Goal: Obtain resource: Obtain resource

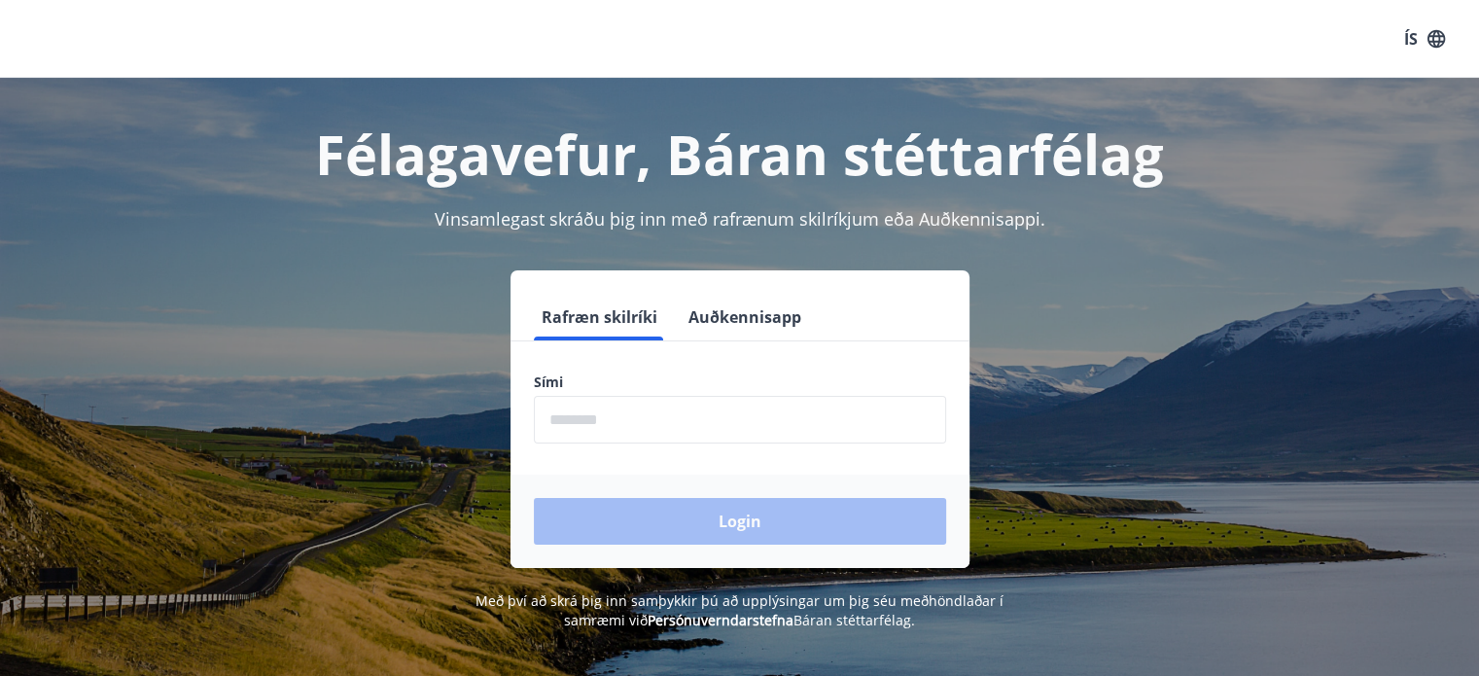
click at [664, 421] on input "phone" at bounding box center [740, 420] width 412 height 48
type input "********"
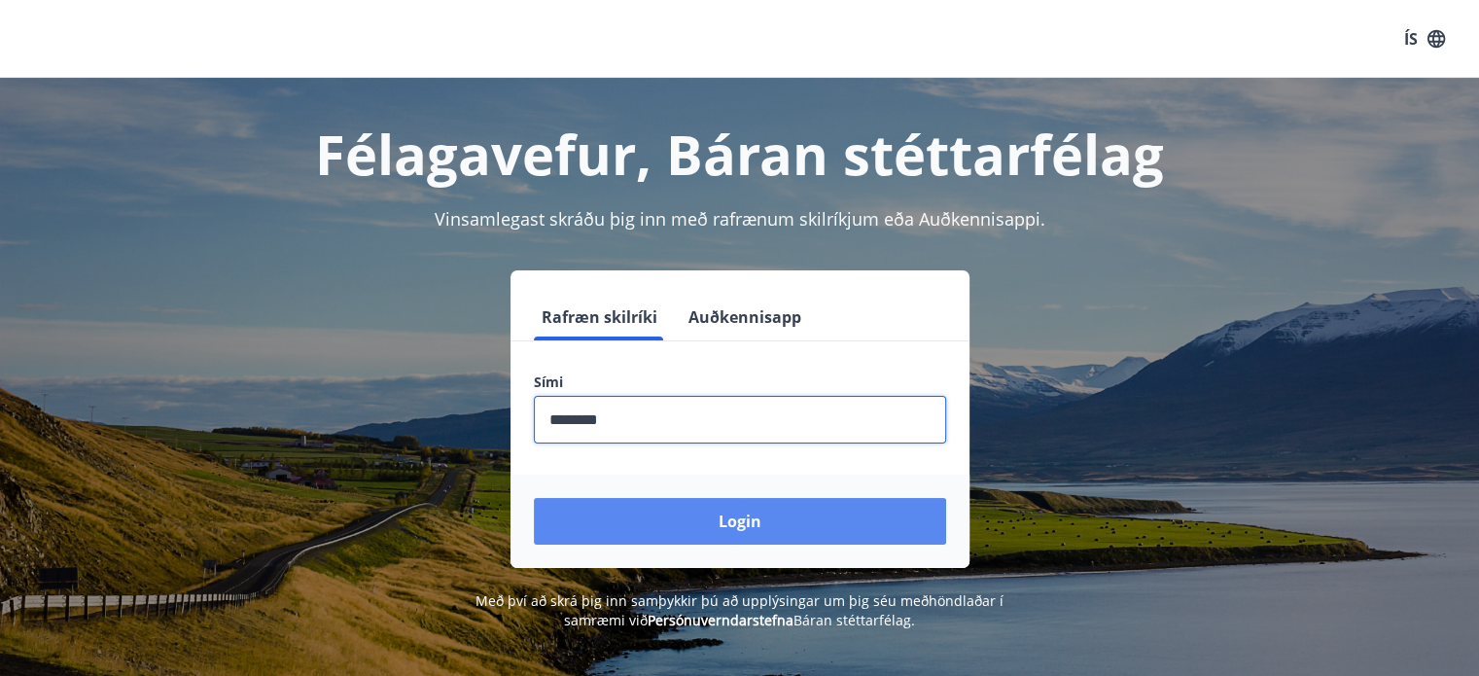
click at [696, 520] on button "Login" at bounding box center [740, 521] width 412 height 47
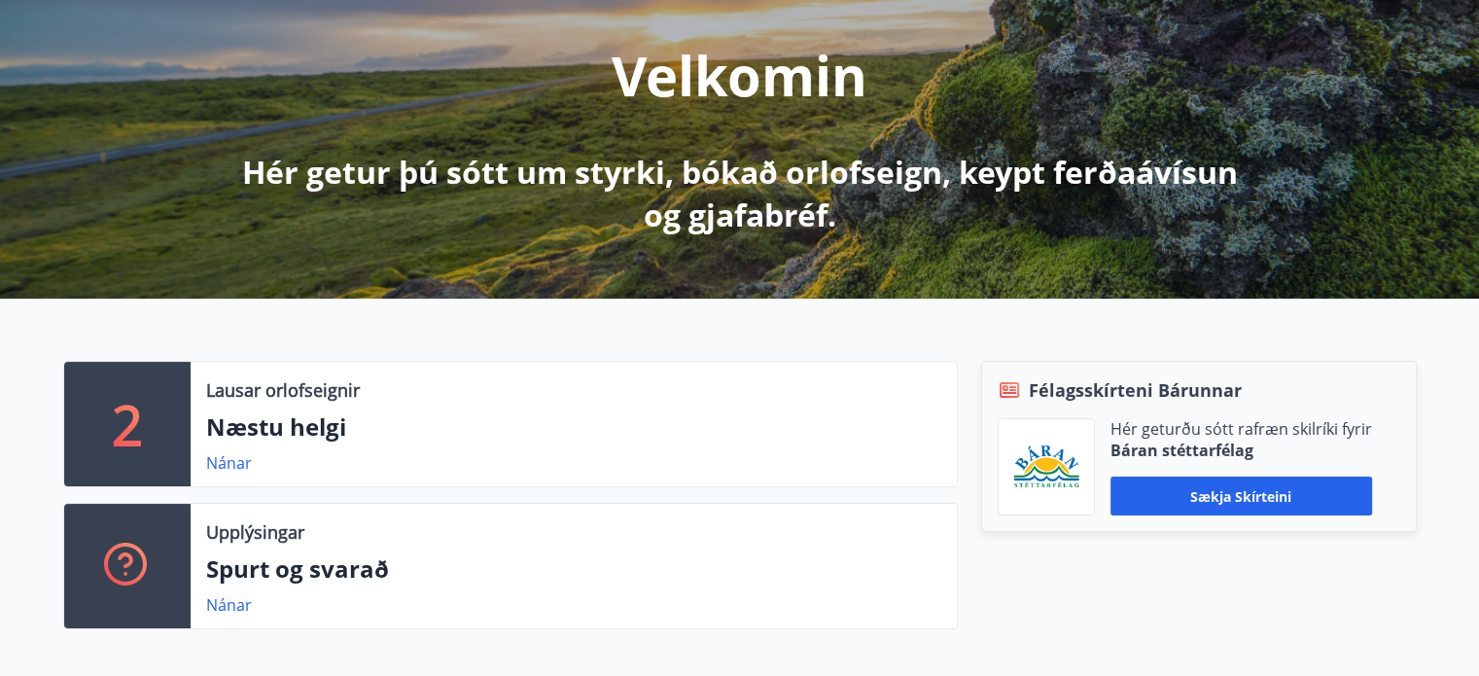
scroll to position [311, 0]
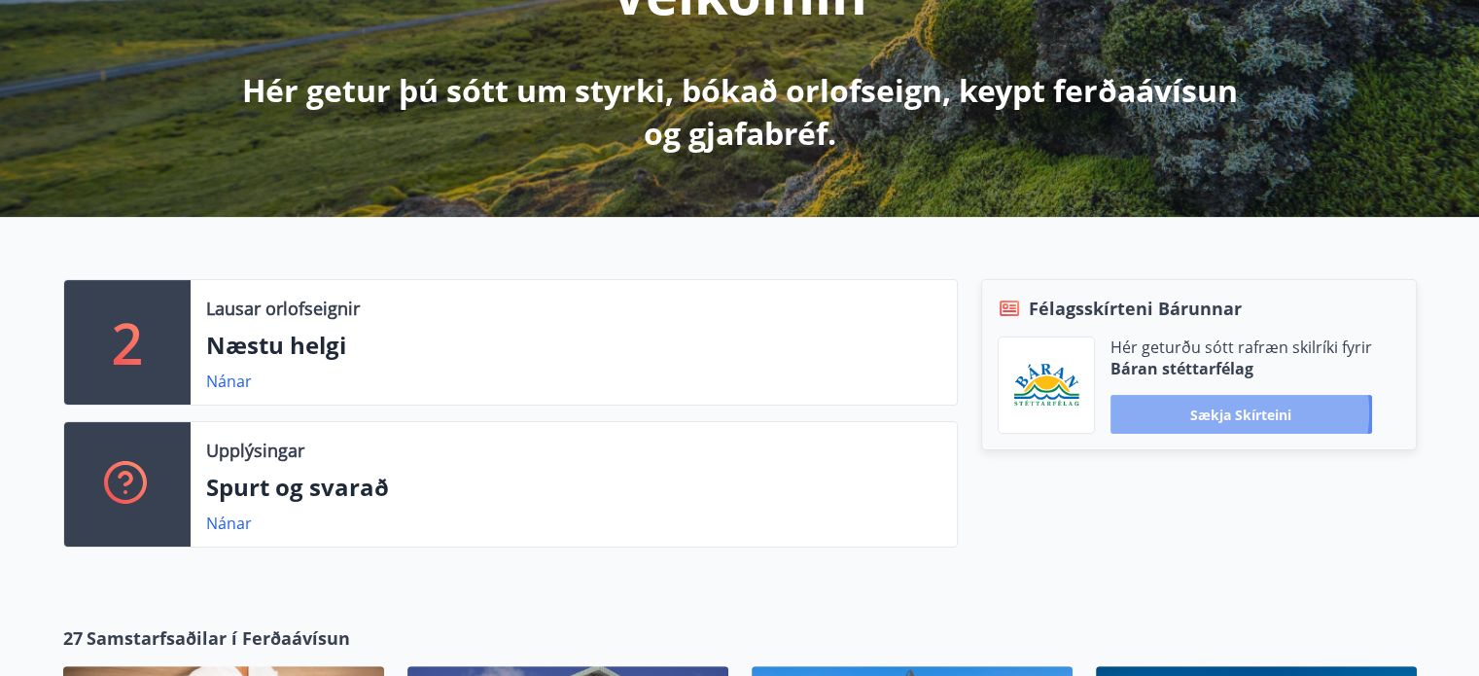
click at [1232, 411] on button "Sækja skírteini" at bounding box center [1242, 414] width 262 height 39
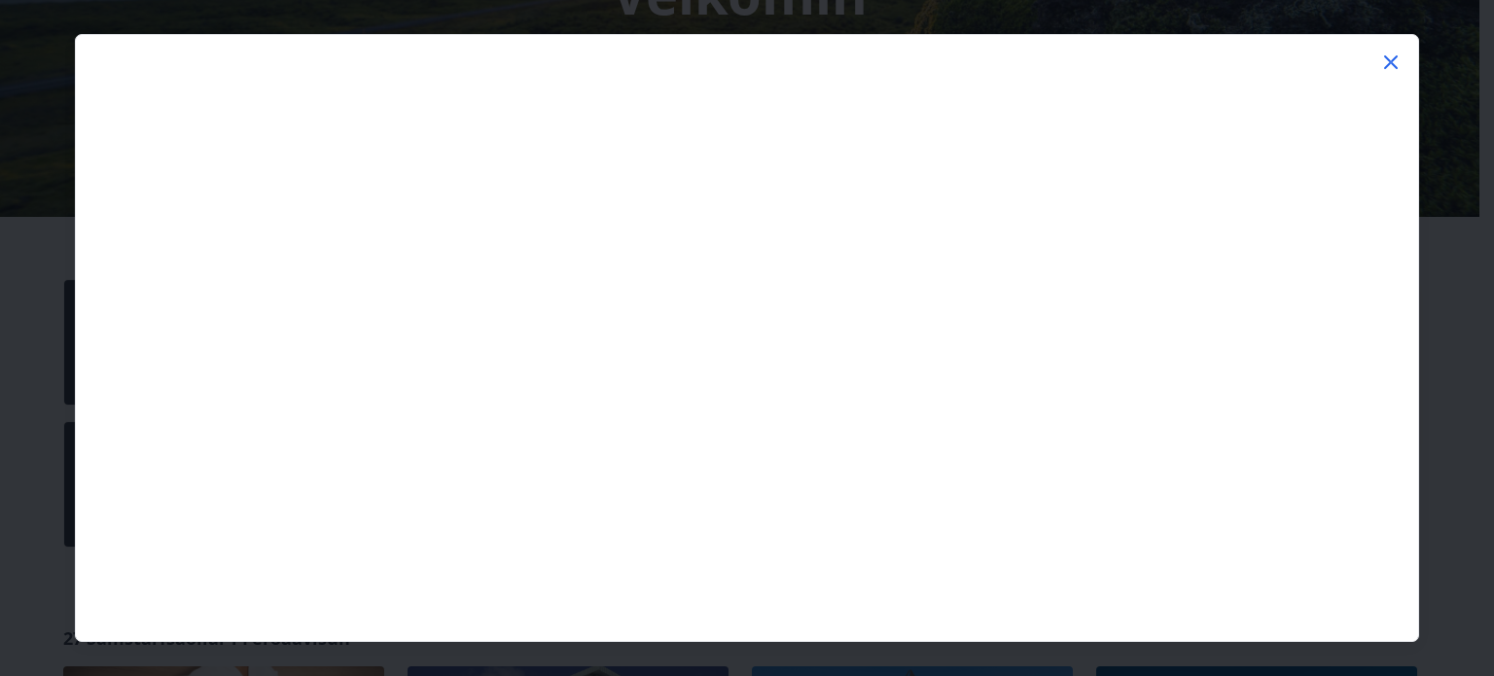
click at [1393, 56] on icon at bounding box center [1390, 62] width 23 height 23
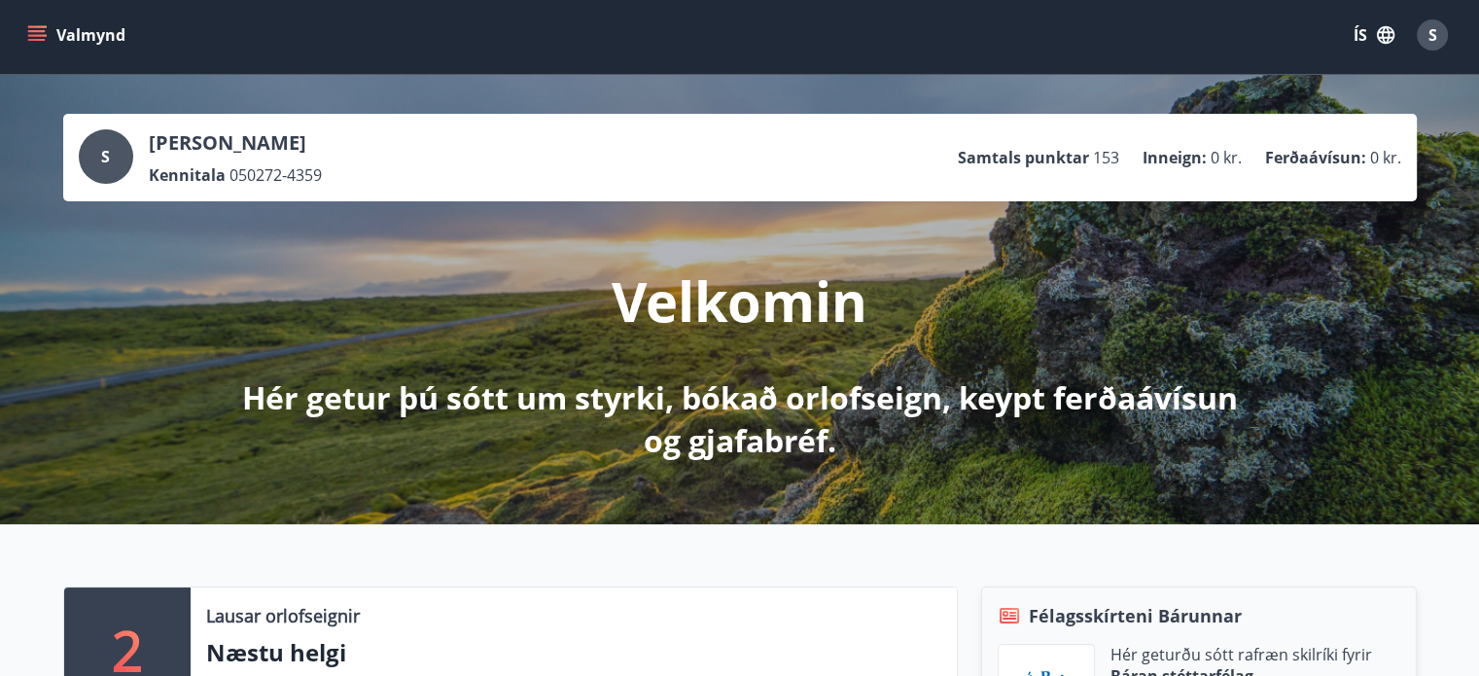
scroll to position [0, 0]
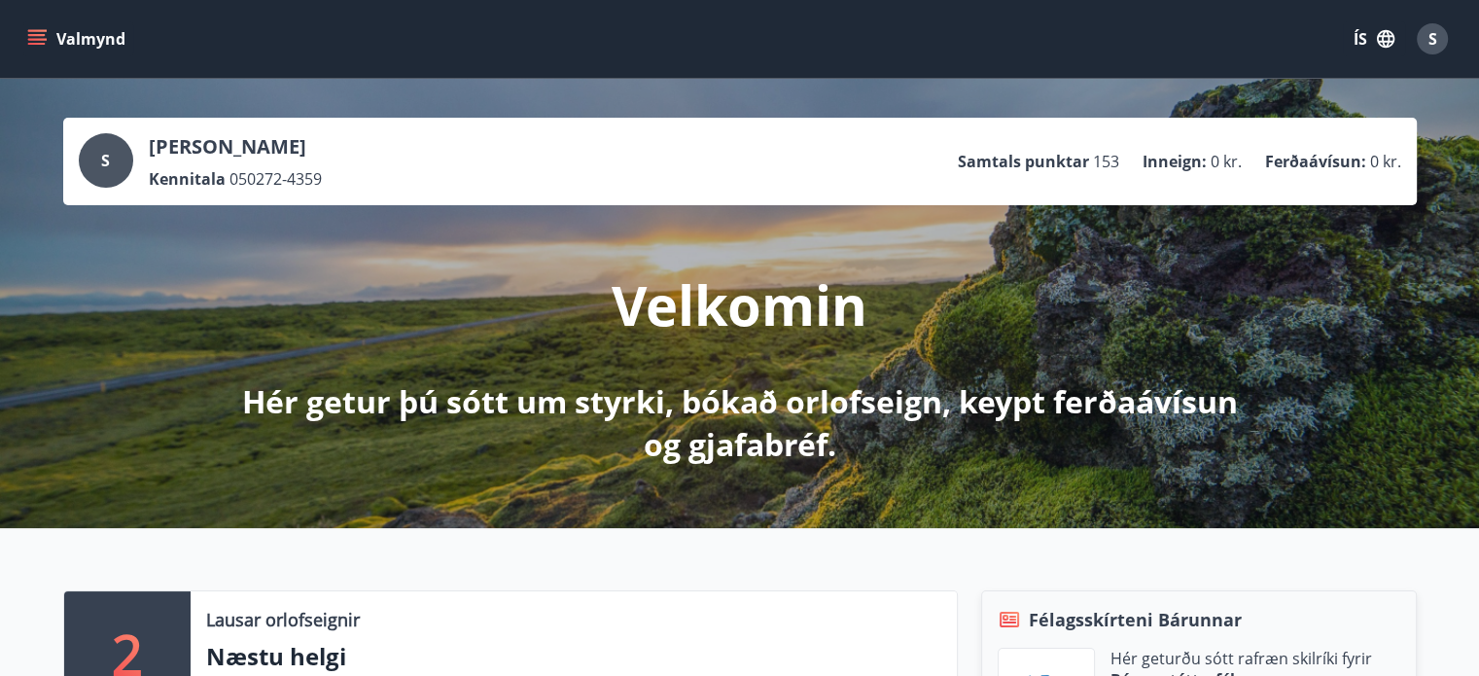
click at [39, 38] on icon "menu" at bounding box center [38, 39] width 21 height 2
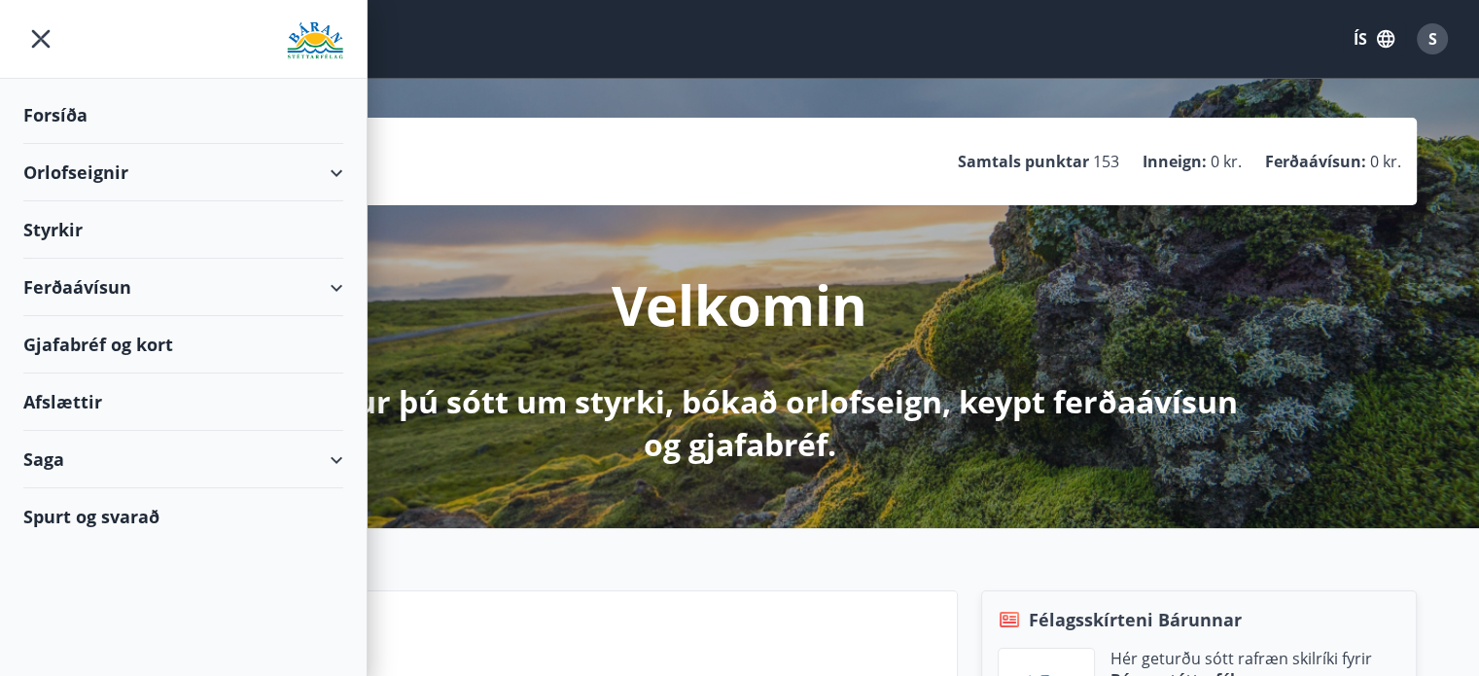
click at [148, 345] on div "Gjafabréf og kort" at bounding box center [183, 344] width 320 height 57
click at [339, 283] on div "Ferðaávísun" at bounding box center [183, 287] width 320 height 57
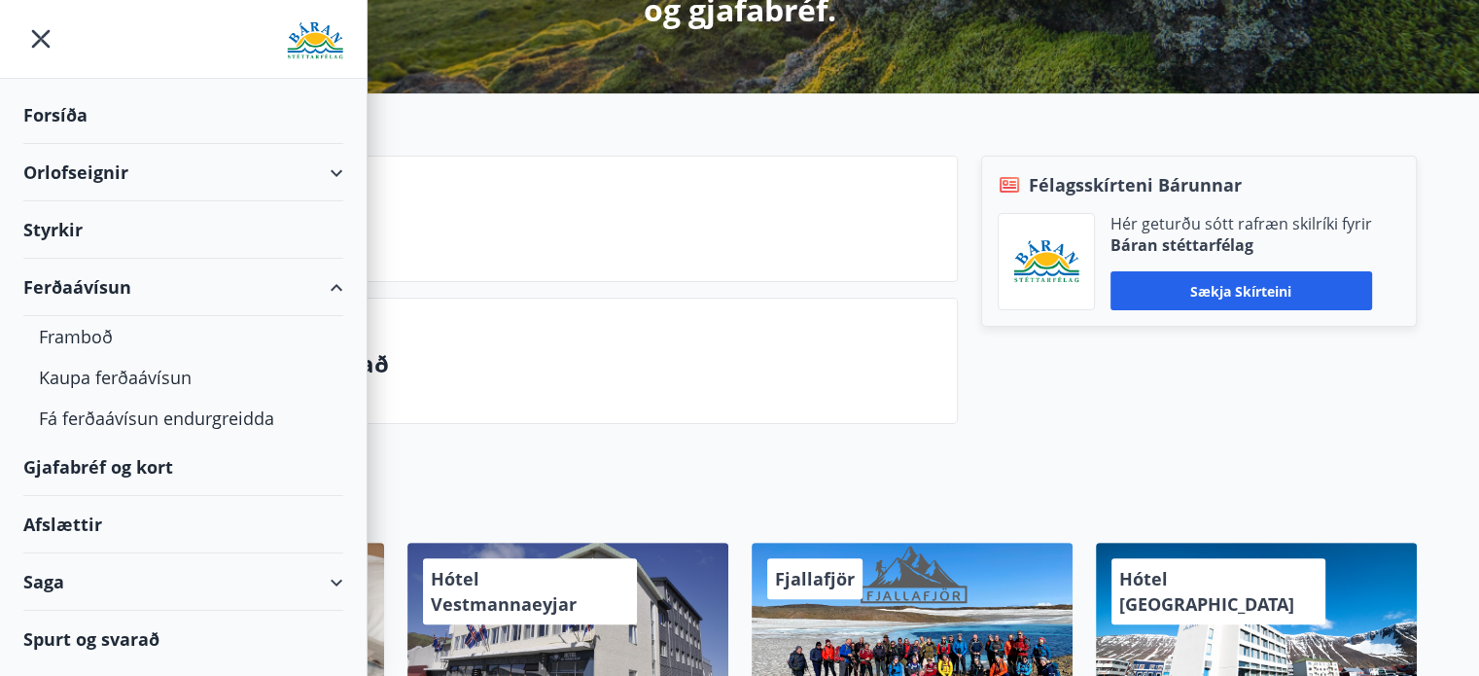
scroll to position [486, 0]
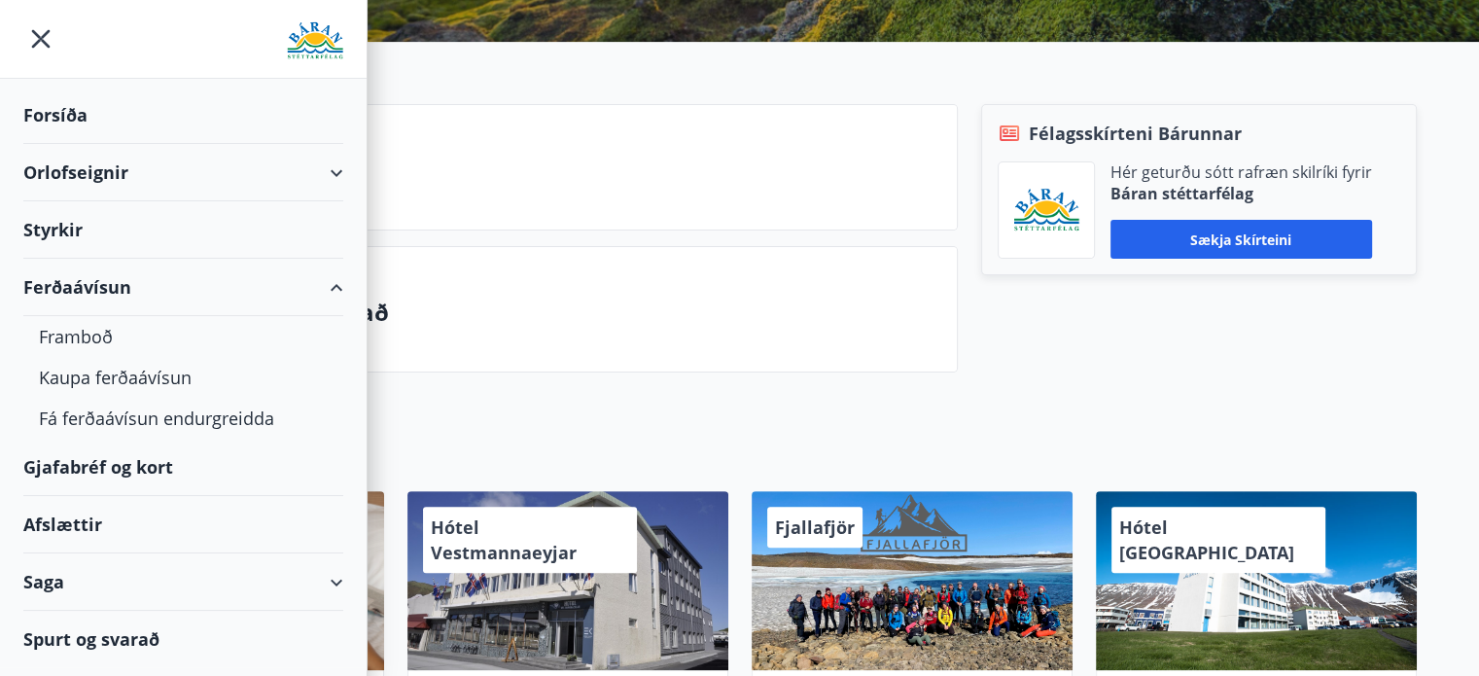
click at [330, 286] on div "Ferðaávísun" at bounding box center [183, 287] width 320 height 57
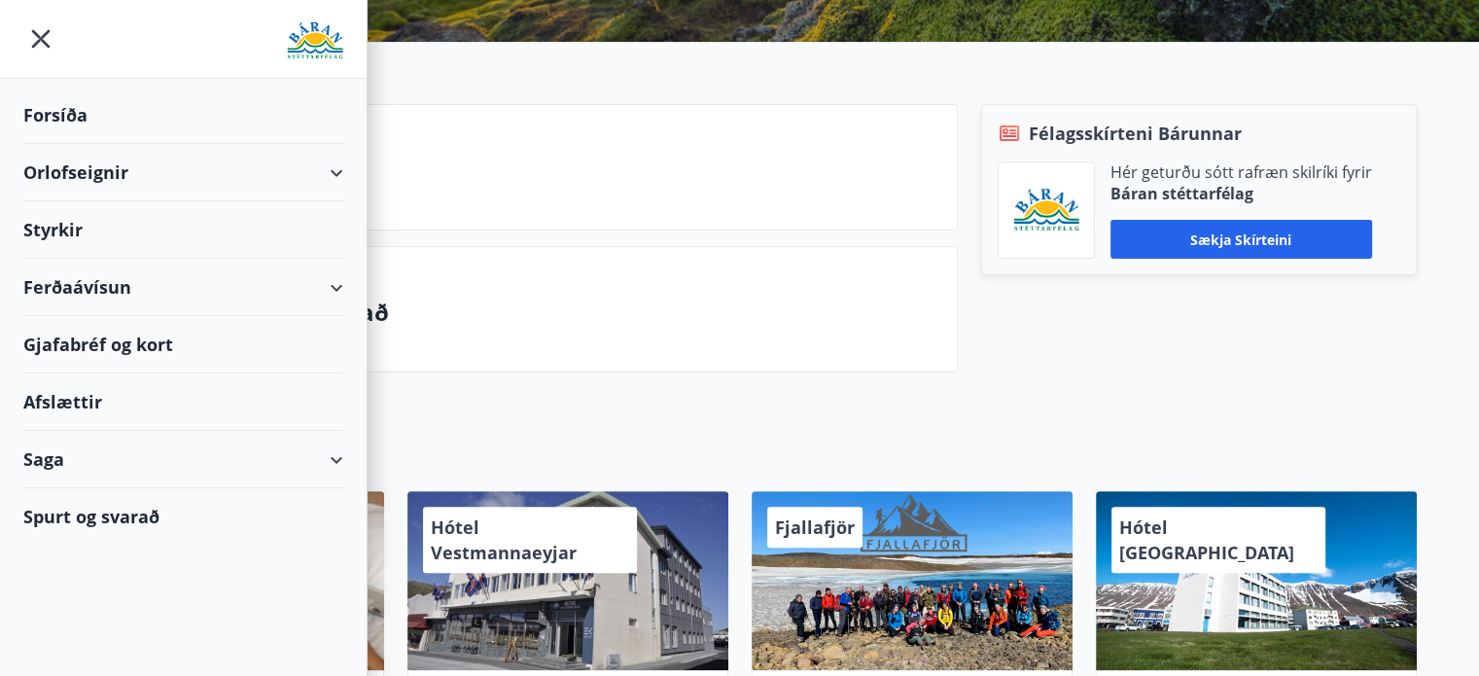
click at [140, 337] on div "Gjafabréf og kort" at bounding box center [183, 344] width 320 height 57
click at [43, 34] on icon "menu" at bounding box center [40, 38] width 35 height 35
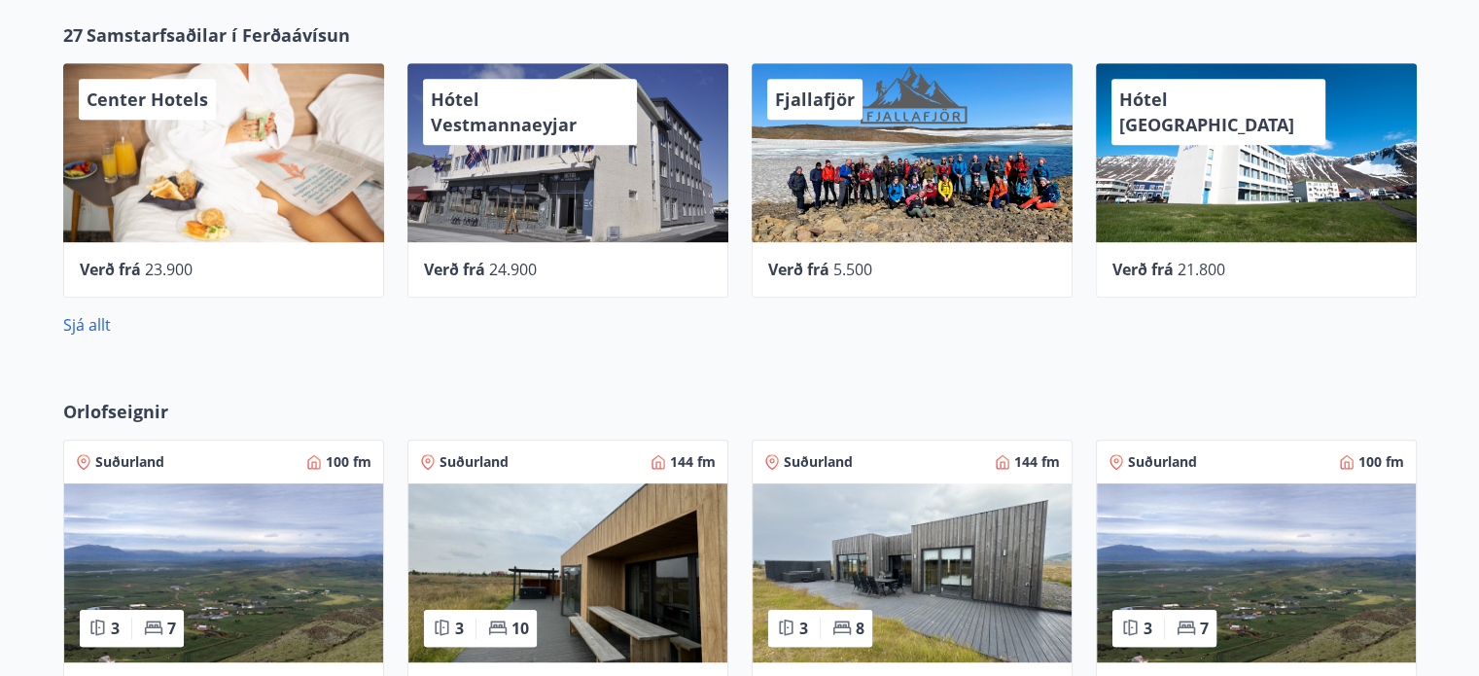
scroll to position [798, 0]
